Goal: Task Accomplishment & Management: Manage account settings

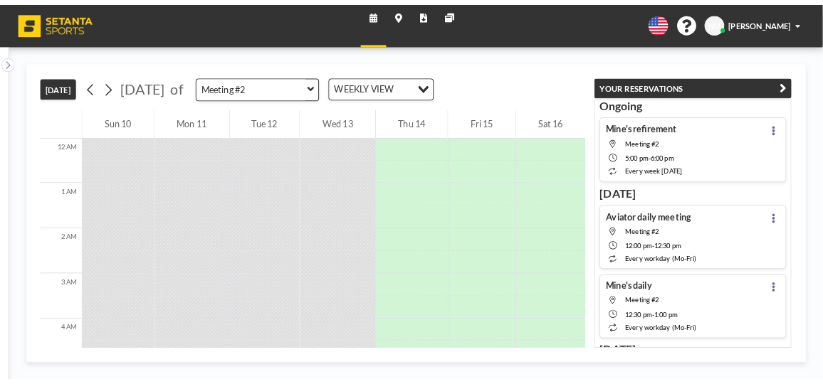
scroll to position [624, 0]
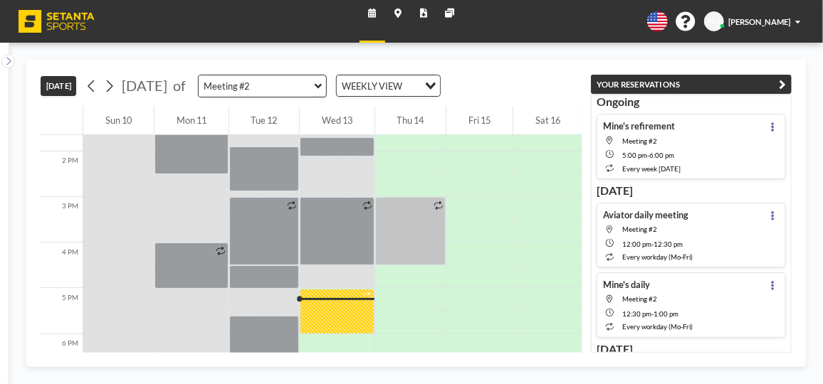
click at [648, 144] on div "Mine's refirement Meeting #2 5:00 PM - 6:00 PM every week [DATE]" at bounding box center [642, 146] width 78 height 53
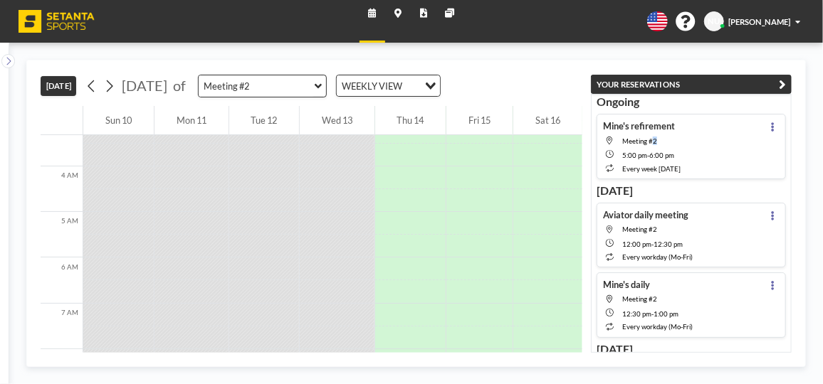
click at [648, 144] on div "Mine's refirement Meeting #2 5:00 PM - 6:00 PM every week [DATE]" at bounding box center [642, 146] width 78 height 53
drag, startPoint x: 649, startPoint y: 144, endPoint x: 768, endPoint y: 122, distance: 121.5
click at [772, 122] on icon at bounding box center [773, 126] width 3 height 9
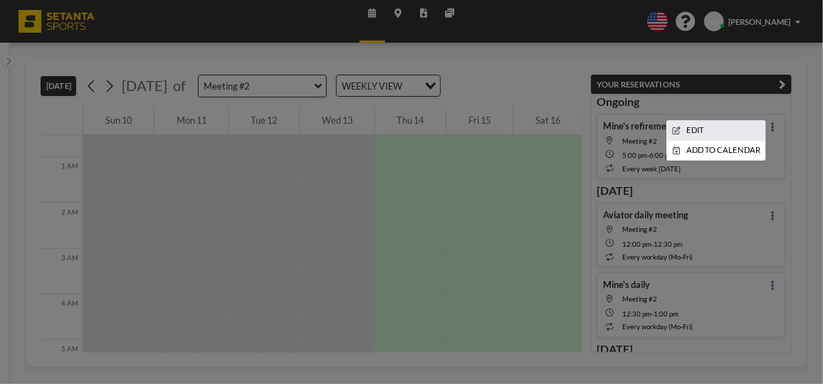
click at [730, 127] on li "EDIT" at bounding box center [716, 130] width 98 height 19
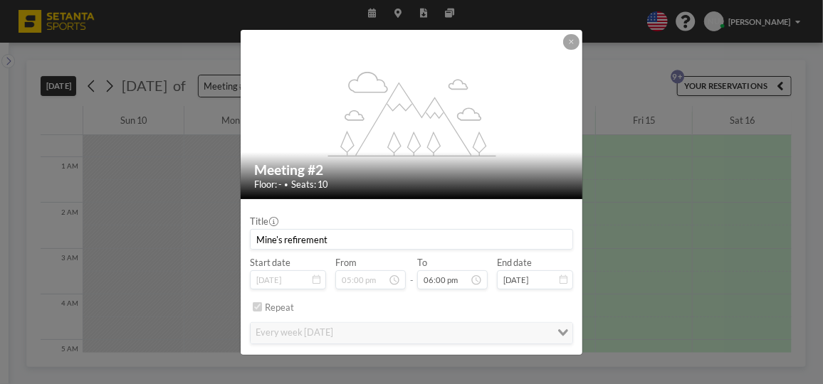
scroll to position [29, 0]
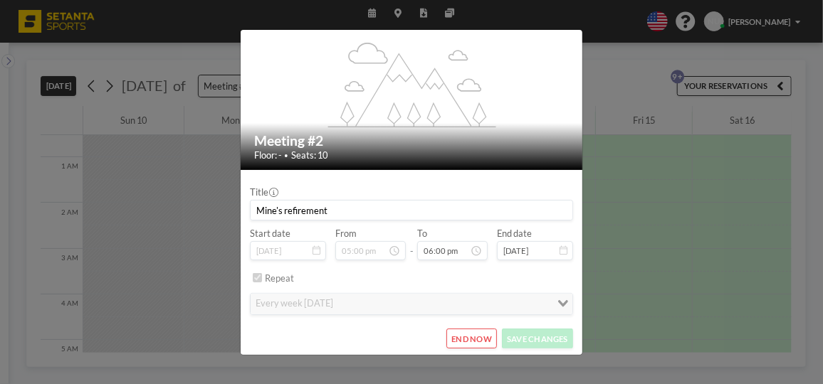
click at [467, 335] on button "END NOW" at bounding box center [471, 339] width 51 height 20
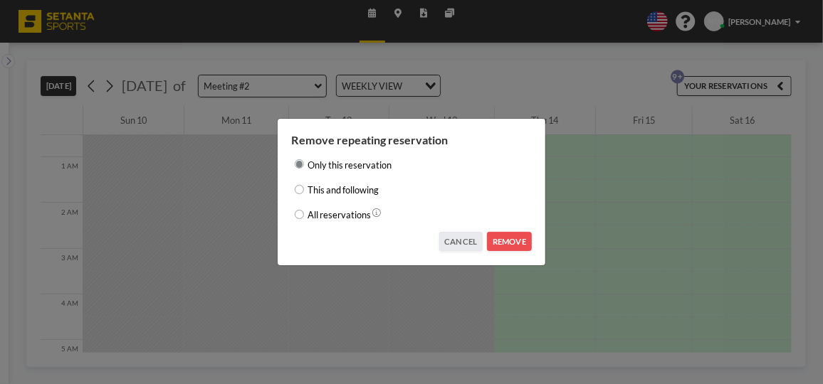
click at [297, 208] on div "All reservations" at bounding box center [411, 214] width 240 height 16
click at [300, 218] on input "All reservations" at bounding box center [299, 214] width 9 height 9
radio input "true"
click at [511, 237] on button "REMOVE" at bounding box center [509, 242] width 44 height 20
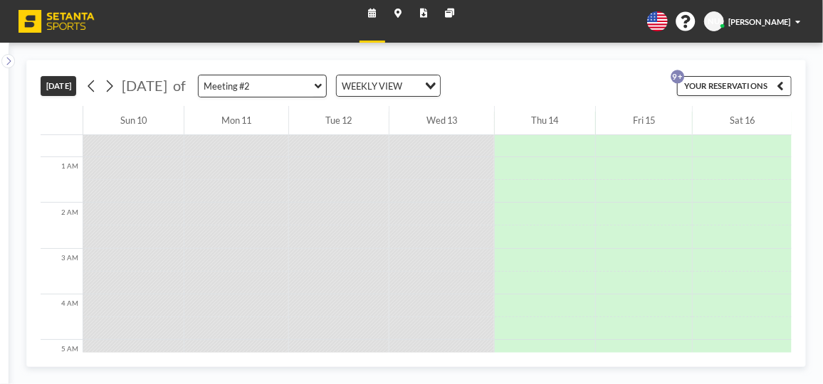
scroll to position [0, 0]
click at [110, 83] on icon at bounding box center [109, 86] width 11 height 17
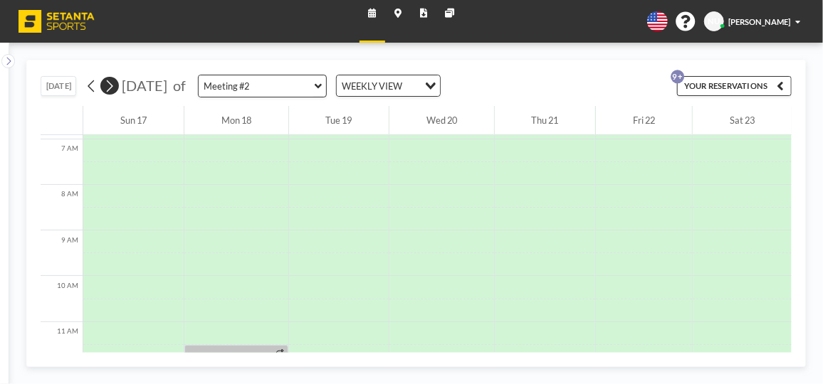
scroll to position [320, 0]
click at [96, 88] on icon at bounding box center [91, 86] width 11 height 17
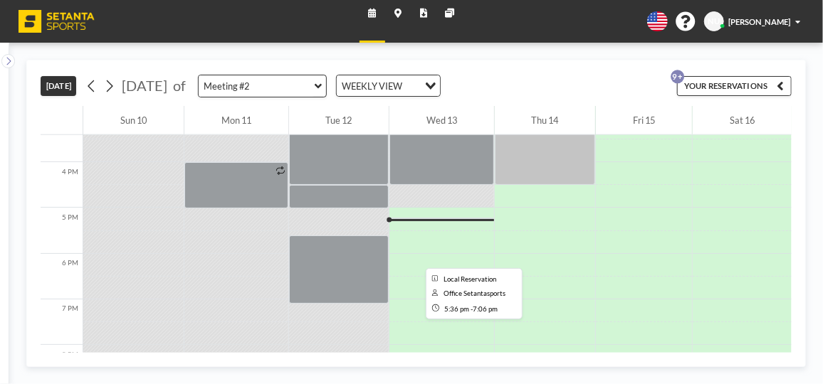
scroll to position [585, 0]
